Goal: Navigation & Orientation: Find specific page/section

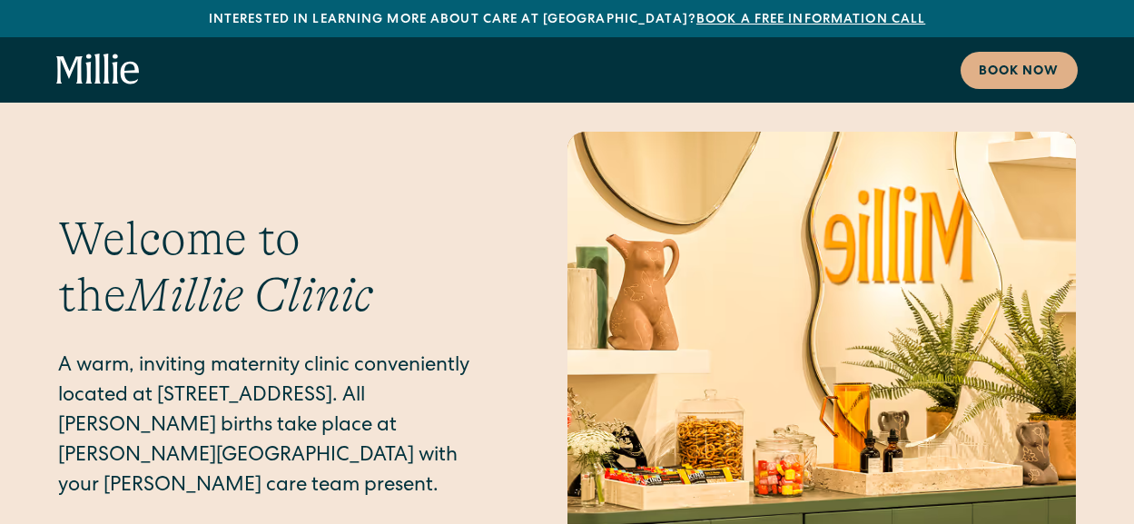
scroll to position [8392, 0]
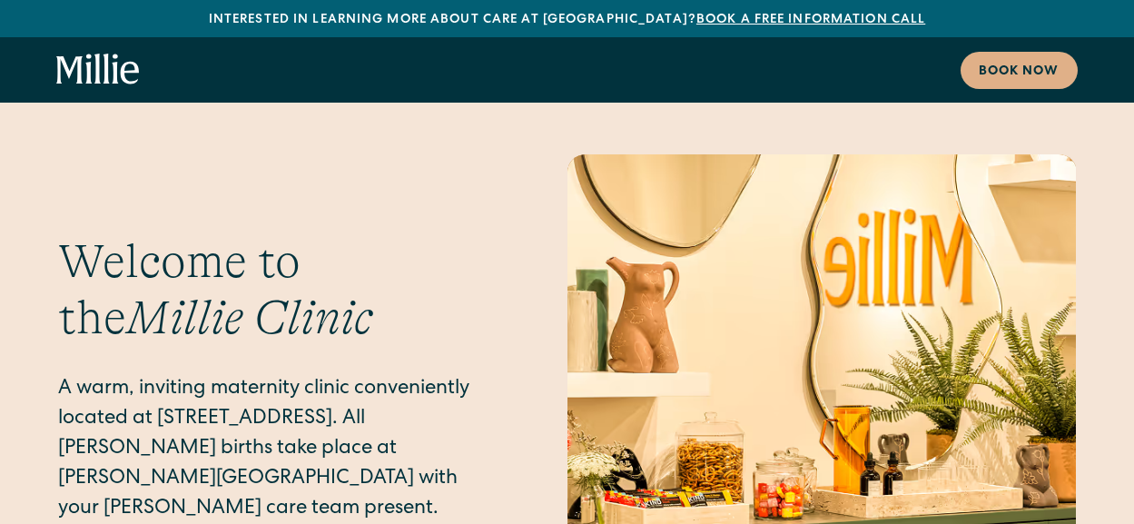
click at [90, 64] on icon "home" at bounding box center [89, 69] width 6 height 30
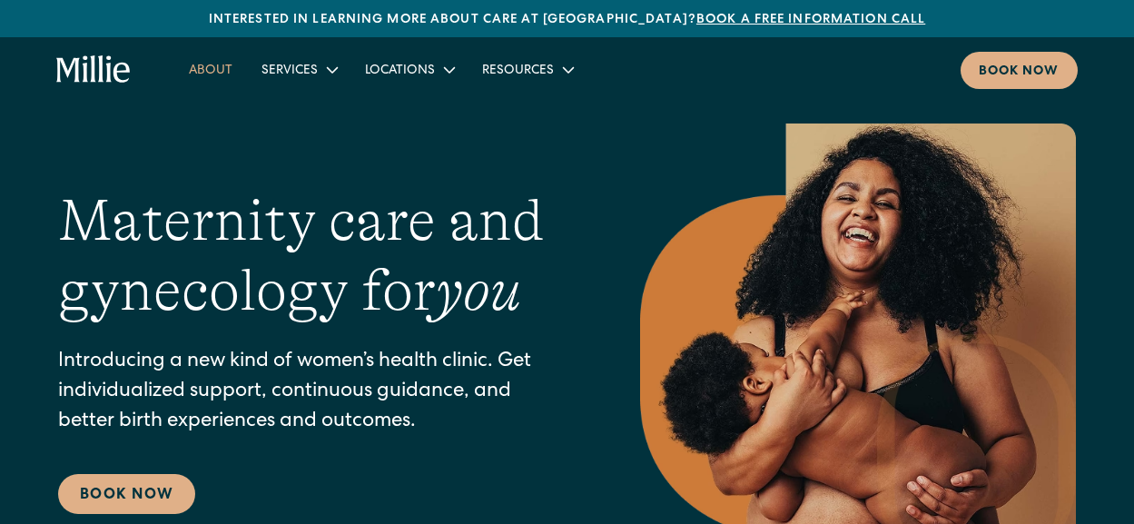
click at [231, 70] on link "About" at bounding box center [210, 69] width 73 height 30
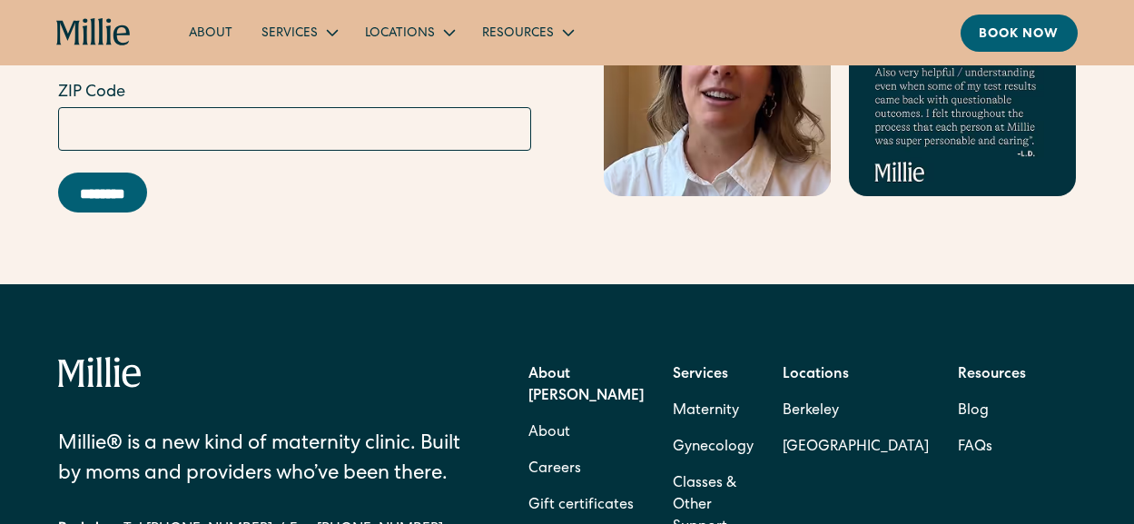
scroll to position [5720, 0]
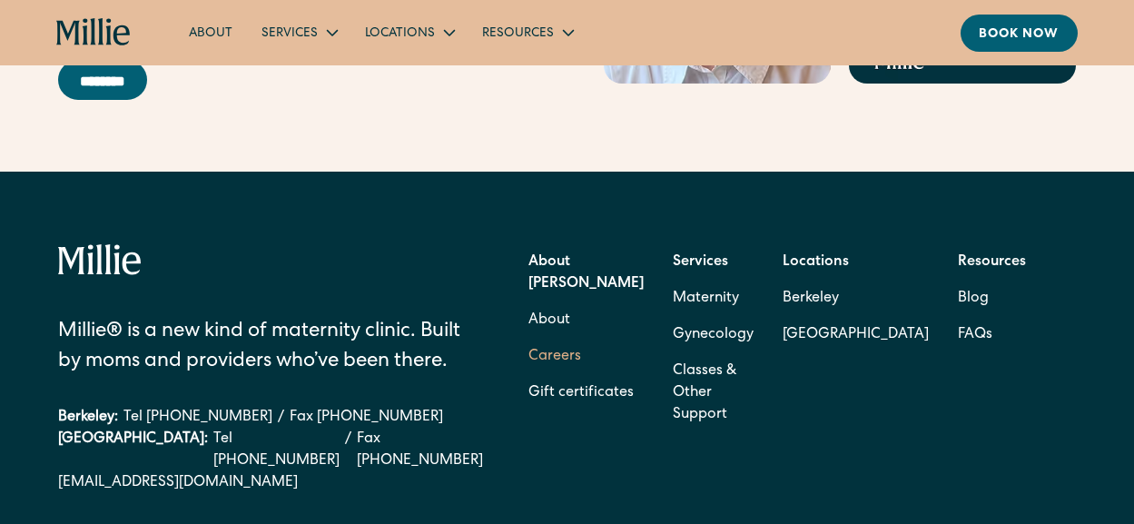
click at [581, 339] on link "Careers" at bounding box center [554, 357] width 53 height 36
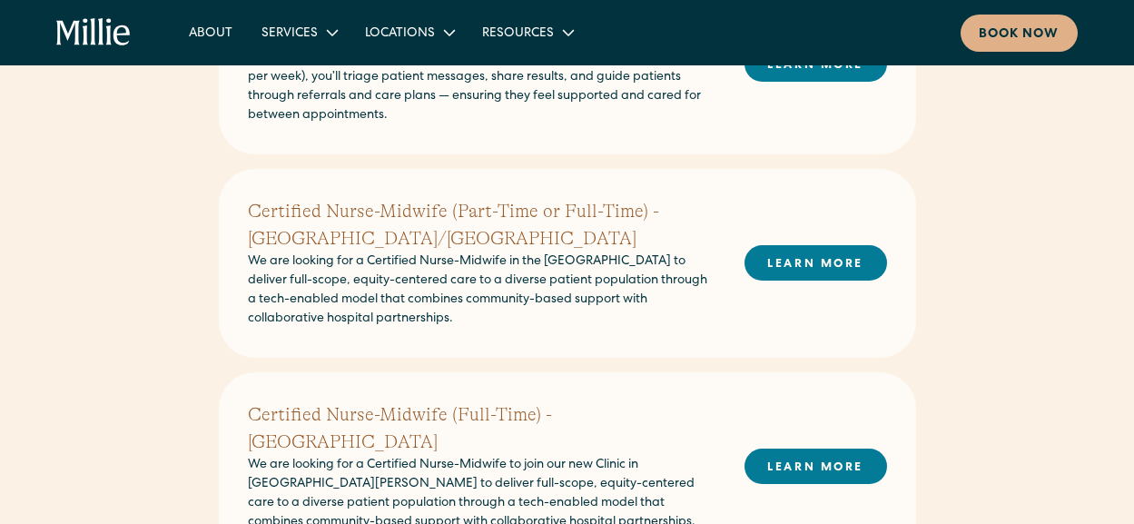
scroll to position [1271, 0]
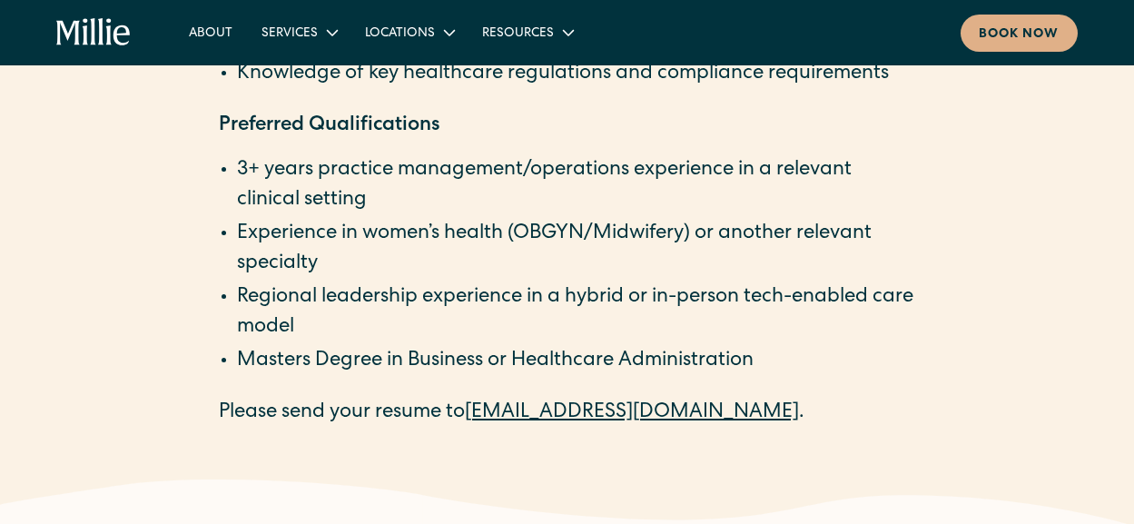
scroll to position [3269, 0]
